Goal: Task Accomplishment & Management: Use online tool/utility

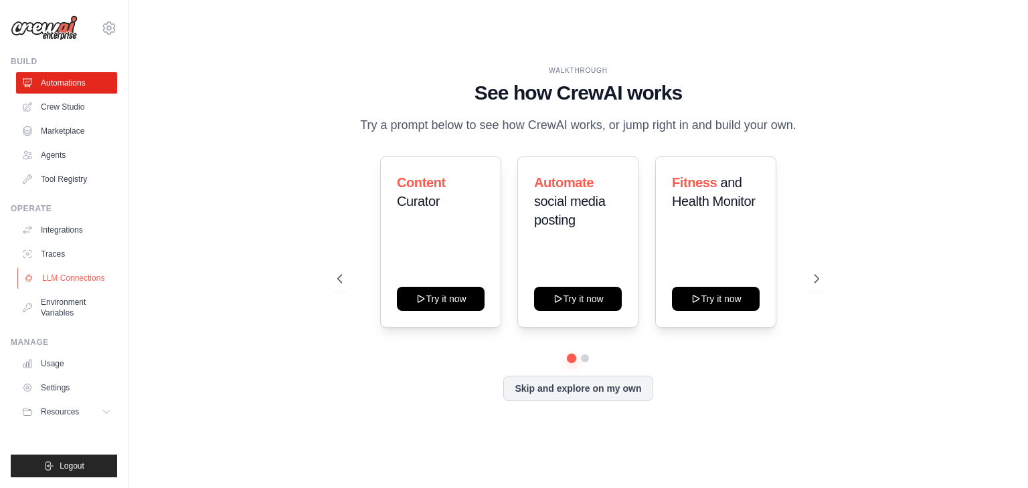
click at [86, 284] on link "LLM Connections" at bounding box center [67, 278] width 101 height 21
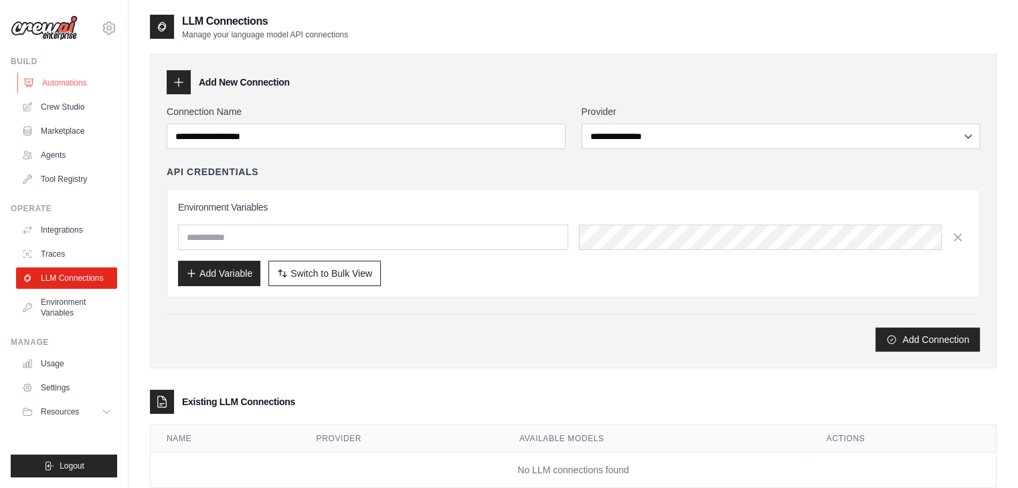
click at [37, 91] on link "Automations" at bounding box center [67, 82] width 101 height 21
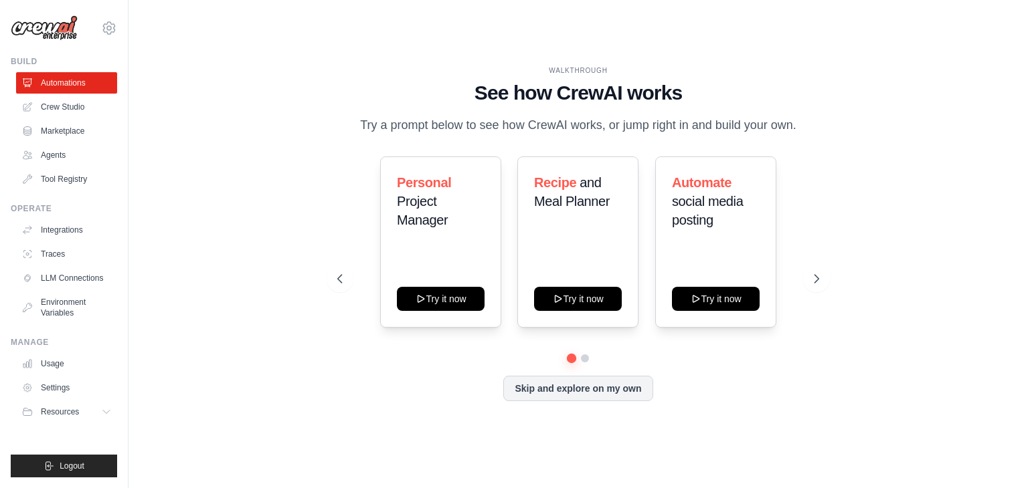
click at [828, 288] on div "WALKTHROUGH See how [PERSON_NAME] works Try a prompt below to see how [PERSON_N…" at bounding box center [578, 244] width 514 height 357
click at [816, 286] on button at bounding box center [816, 279] width 27 height 27
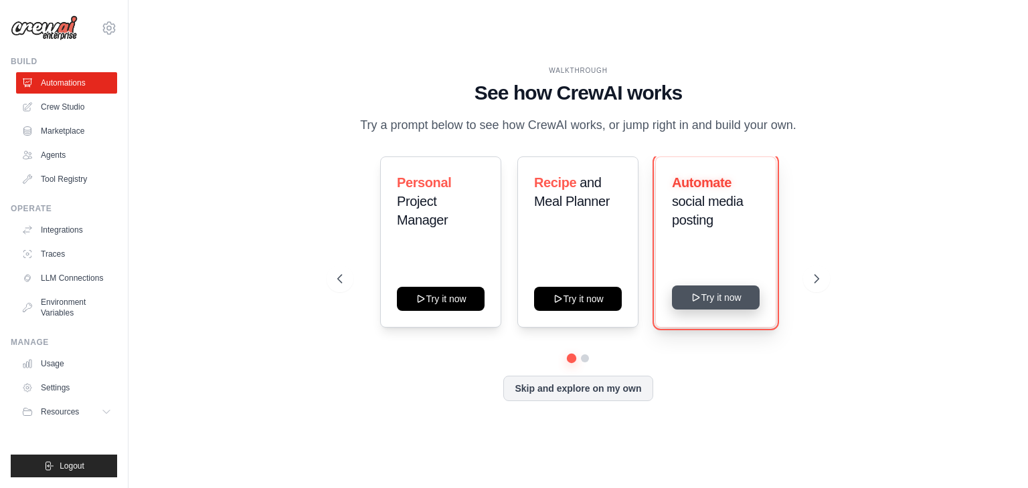
click at [747, 300] on button "Try it now" at bounding box center [716, 298] width 88 height 24
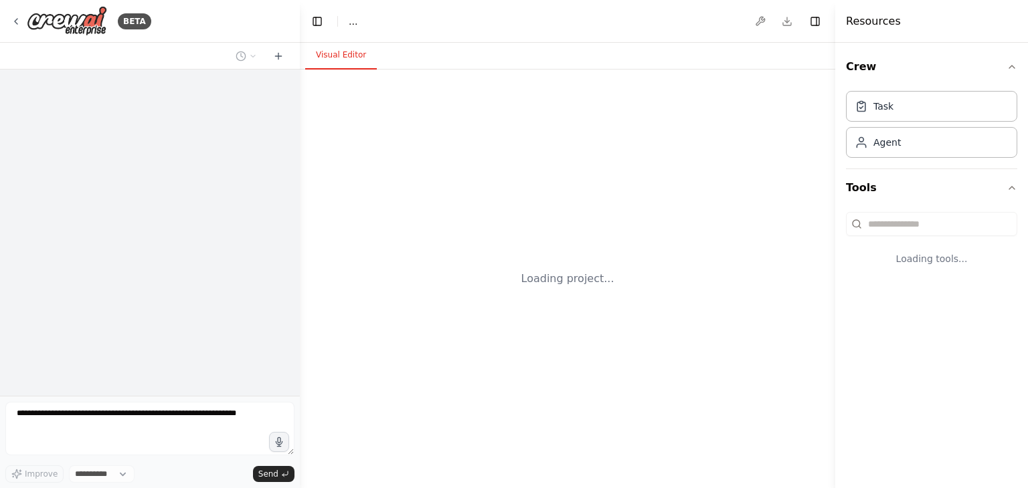
select select "****"
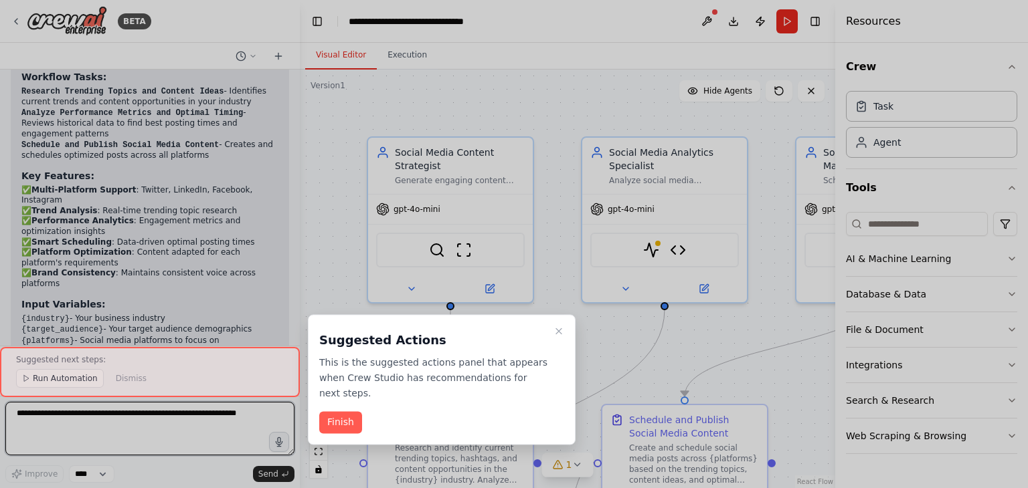
scroll to position [2239, 0]
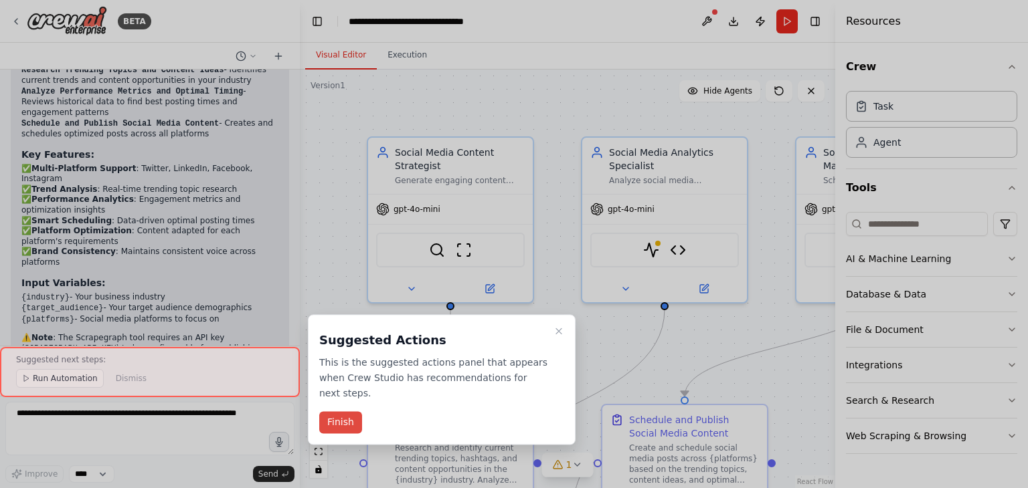
click at [345, 412] on button "Finish" at bounding box center [340, 423] width 43 height 22
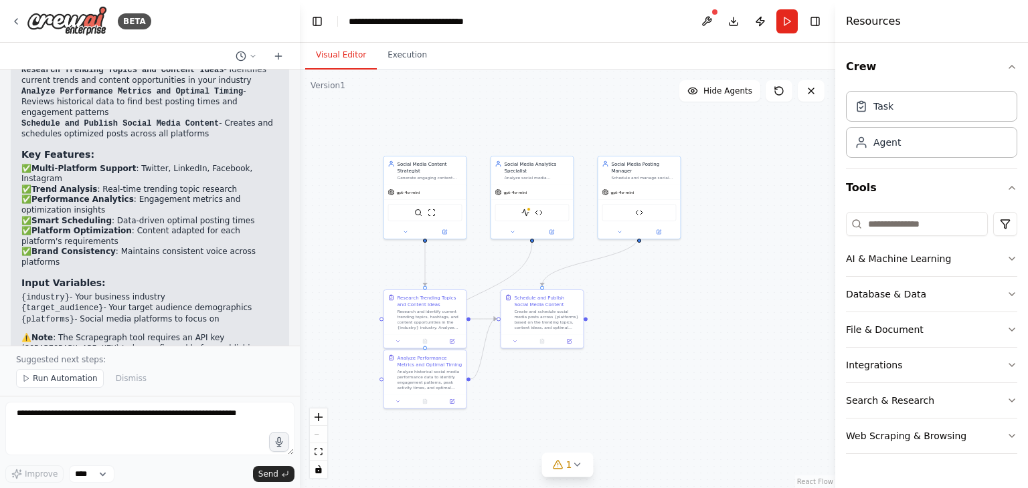
drag, startPoint x: 664, startPoint y: 248, endPoint x: 603, endPoint y: 153, distance: 112.9
click at [603, 153] on div ".deletable-edge-delete-btn { width: 20px; height: 20px; border: 0px solid #ffff…" at bounding box center [567, 279] width 535 height 419
click at [69, 378] on span "Run Automation" at bounding box center [65, 378] width 65 height 11
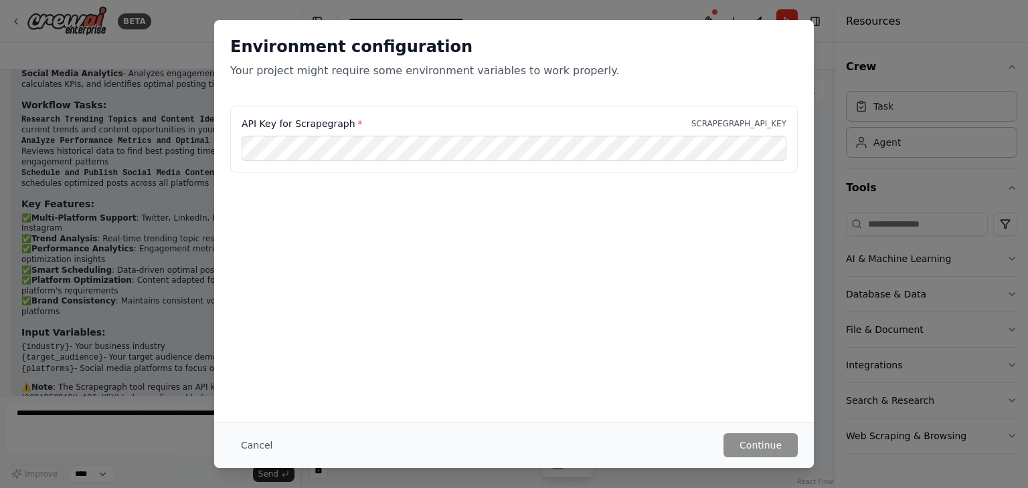
click at [603, 248] on div "Environment configuration Your project might require some environment variables…" at bounding box center [514, 221] width 600 height 402
click at [260, 441] on button "Cancel" at bounding box center [256, 446] width 53 height 24
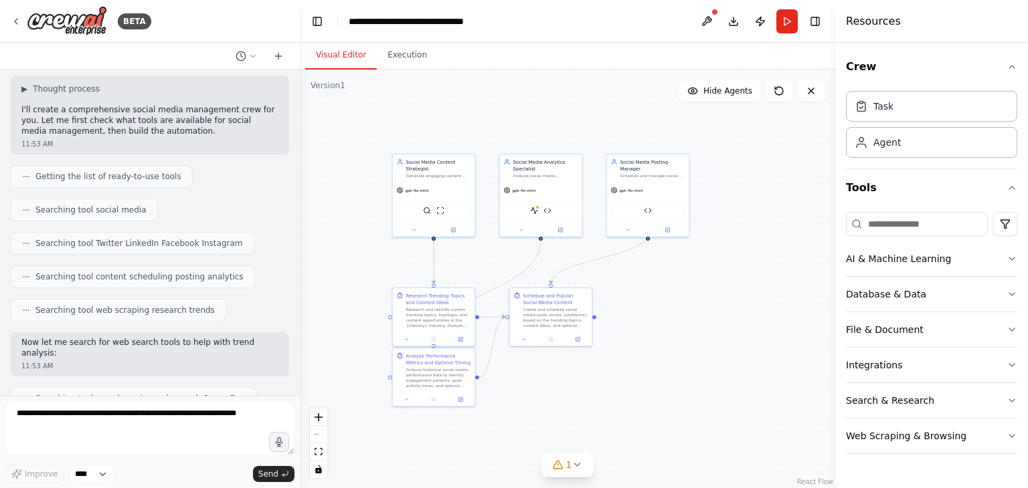
scroll to position [0, 0]
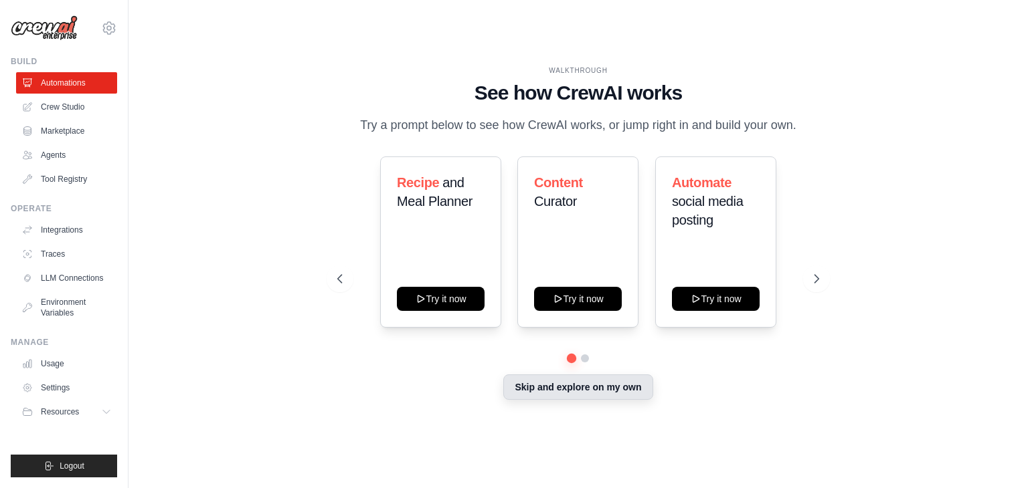
click at [585, 391] on button "Skip and explore on my own" at bounding box center [577, 387] width 149 height 25
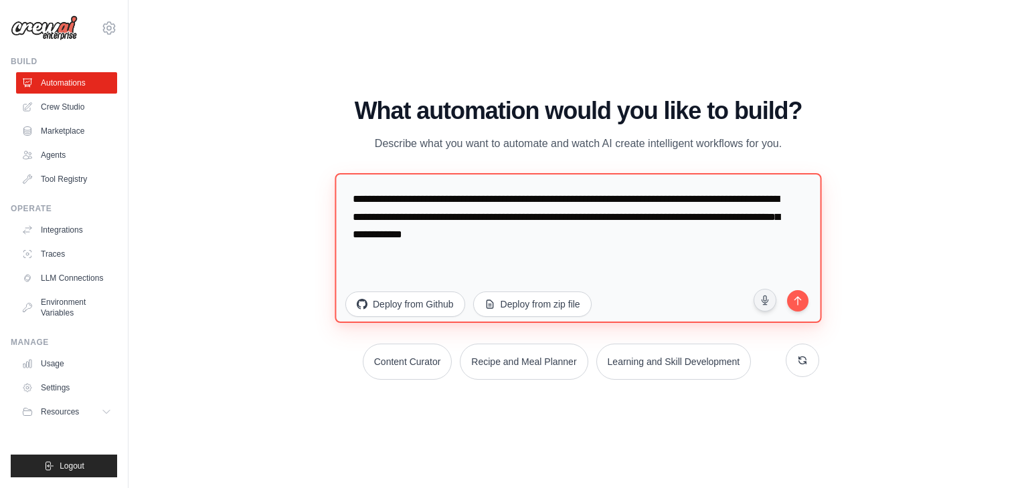
drag, startPoint x: 640, startPoint y: 240, endPoint x: 354, endPoint y: 196, distance: 289.8
drag, startPoint x: 354, startPoint y: 196, endPoint x: 335, endPoint y: 195, distance: 18.7
click at [335, 195] on textarea "**********" at bounding box center [578, 248] width 486 height 150
drag, startPoint x: 335, startPoint y: 195, endPoint x: 630, endPoint y: 236, distance: 297.2
click at [630, 236] on textarea "**********" at bounding box center [578, 248] width 486 height 150
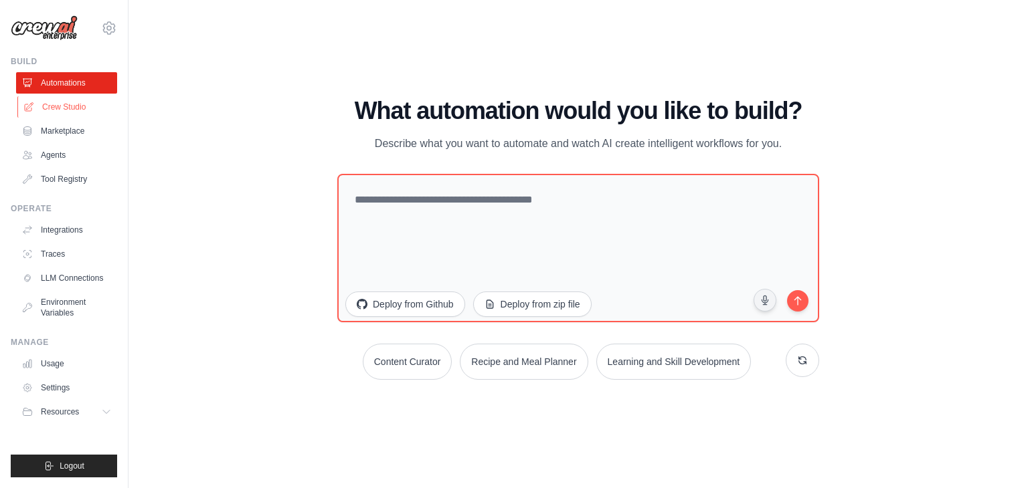
click at [51, 108] on link "Crew Studio" at bounding box center [67, 106] width 101 height 21
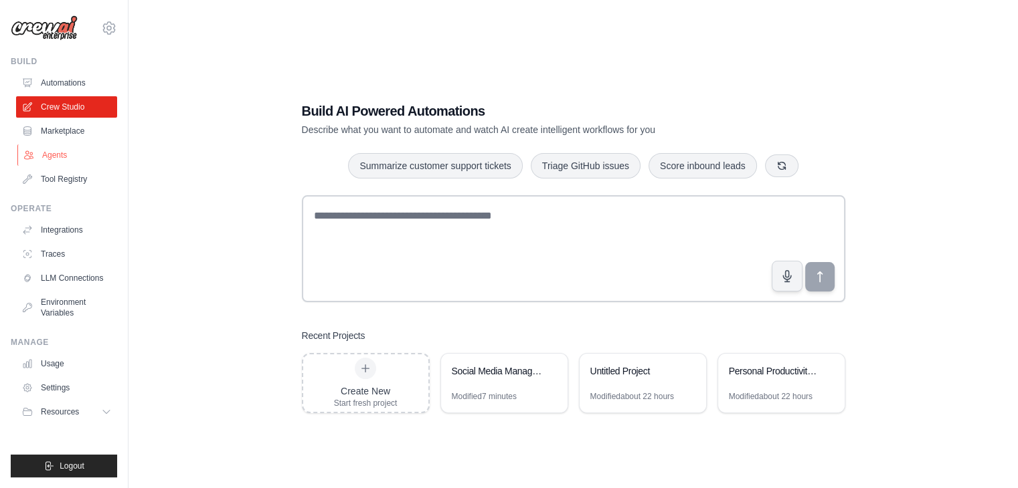
click at [51, 157] on link "Agents" at bounding box center [67, 155] width 101 height 21
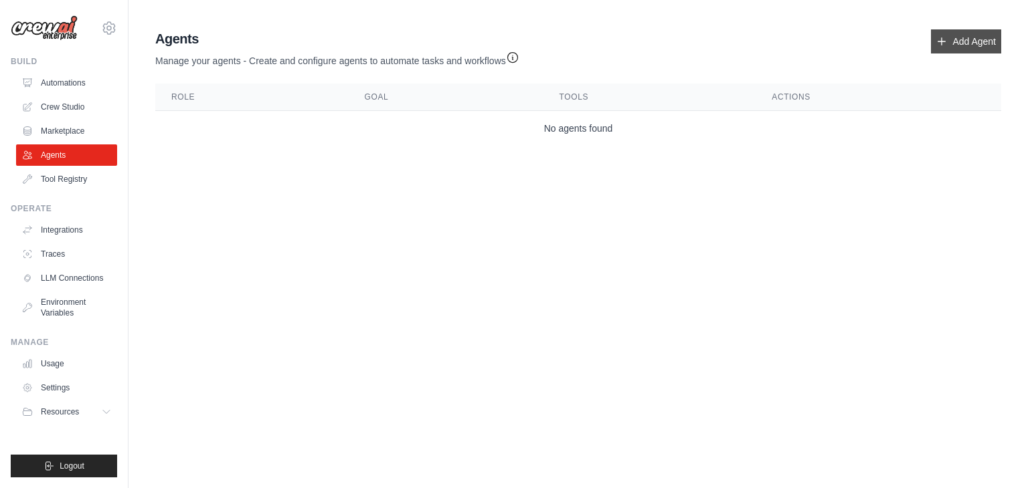
click at [964, 50] on link "Add Agent" at bounding box center [966, 41] width 70 height 24
click at [966, 41] on link "Add Agent" at bounding box center [966, 41] width 70 height 24
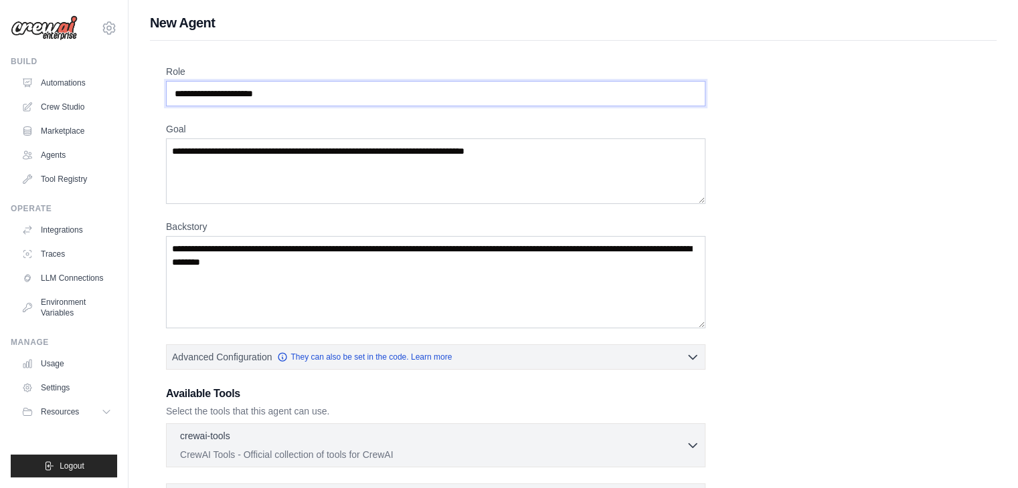
click at [255, 94] on input "Role" at bounding box center [435, 93] width 539 height 25
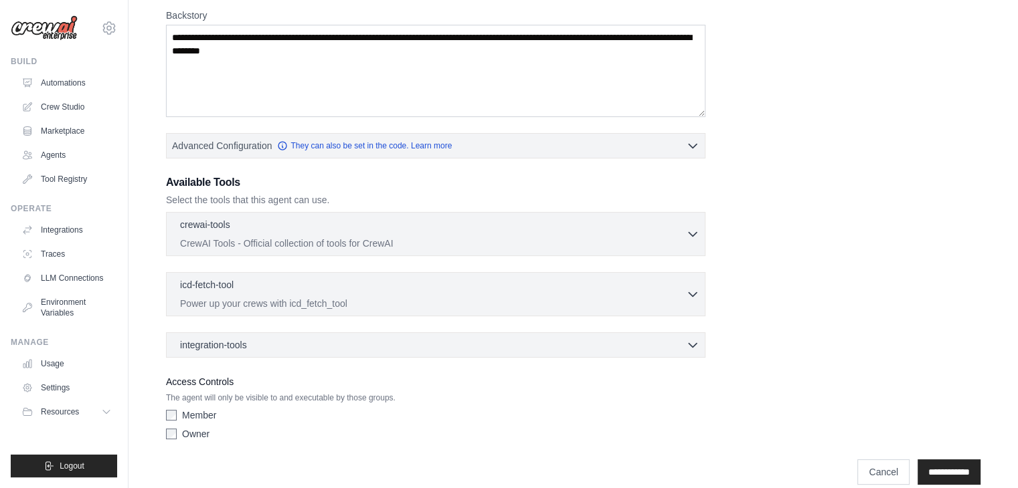
scroll to position [213, 0]
click at [262, 287] on div "icd-fetch-tool 0 selected" at bounding box center [433, 284] width 506 height 16
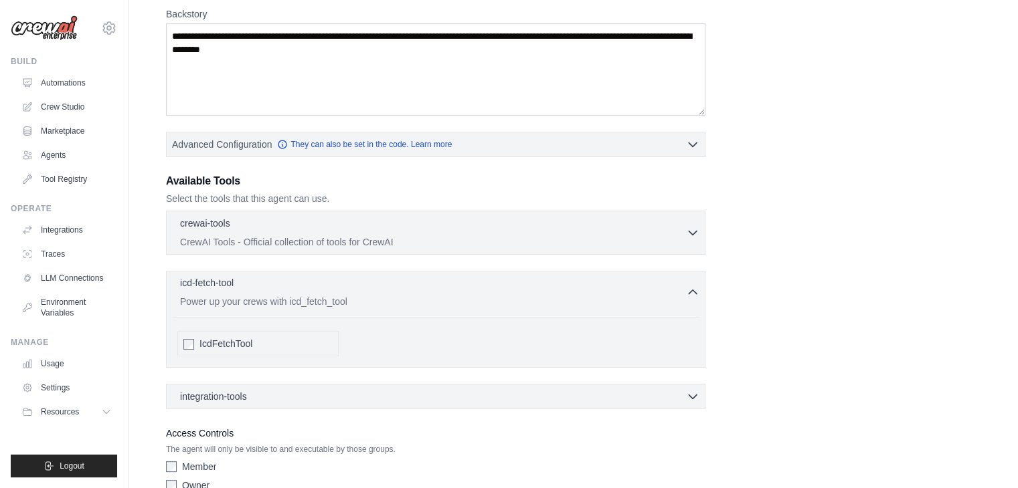
drag, startPoint x: 262, startPoint y: 287, endPoint x: 252, endPoint y: 297, distance: 14.2
click at [252, 297] on p "Power up your crews with icd_fetch_tool" at bounding box center [433, 301] width 506 height 13
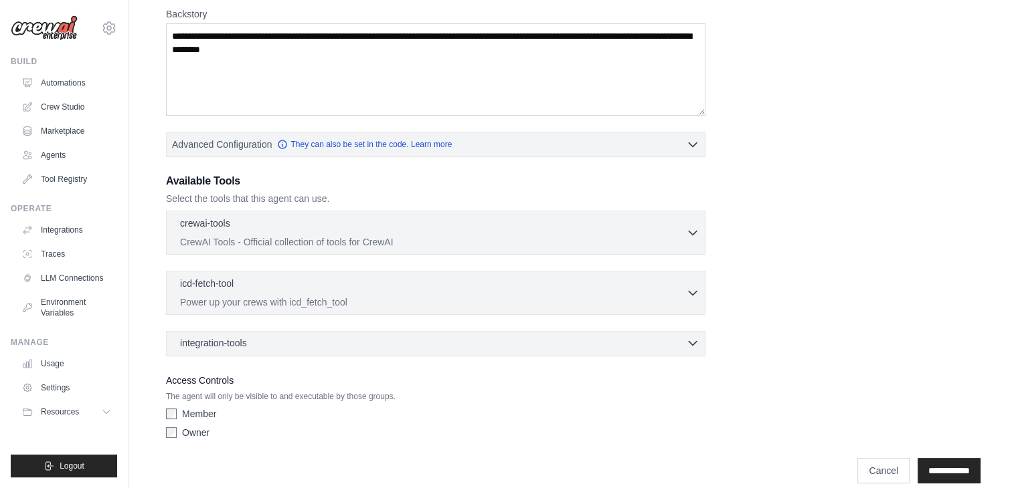
click at [246, 343] on span "integration-tools" at bounding box center [213, 343] width 67 height 13
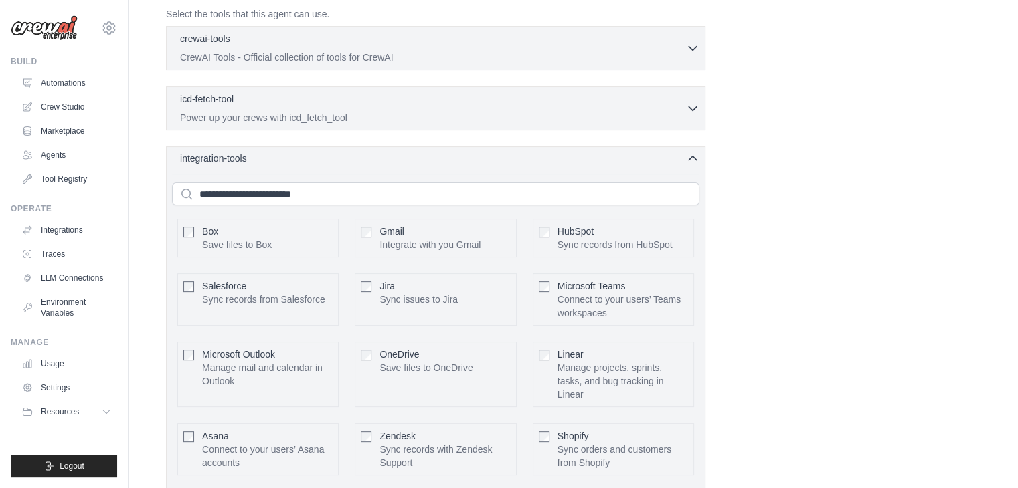
scroll to position [403, 0]
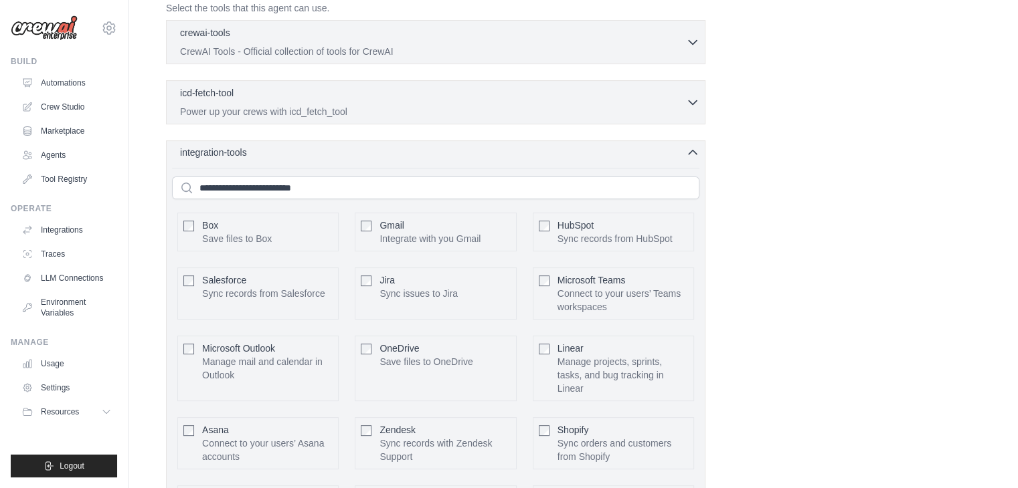
click at [294, 153] on div "integration-tools 0 selected" at bounding box center [439, 152] width 519 height 13
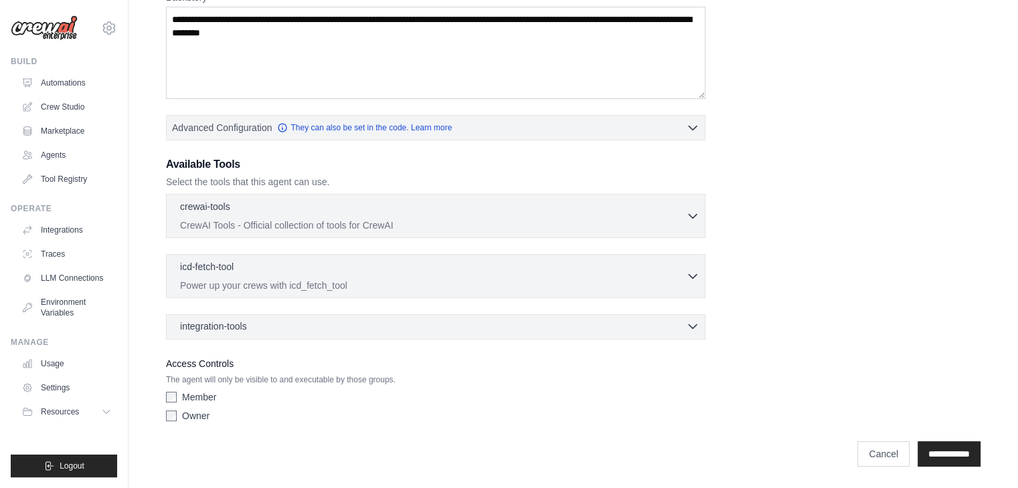
scroll to position [228, 0]
